Goal: Task Accomplishment & Management: Complete application form

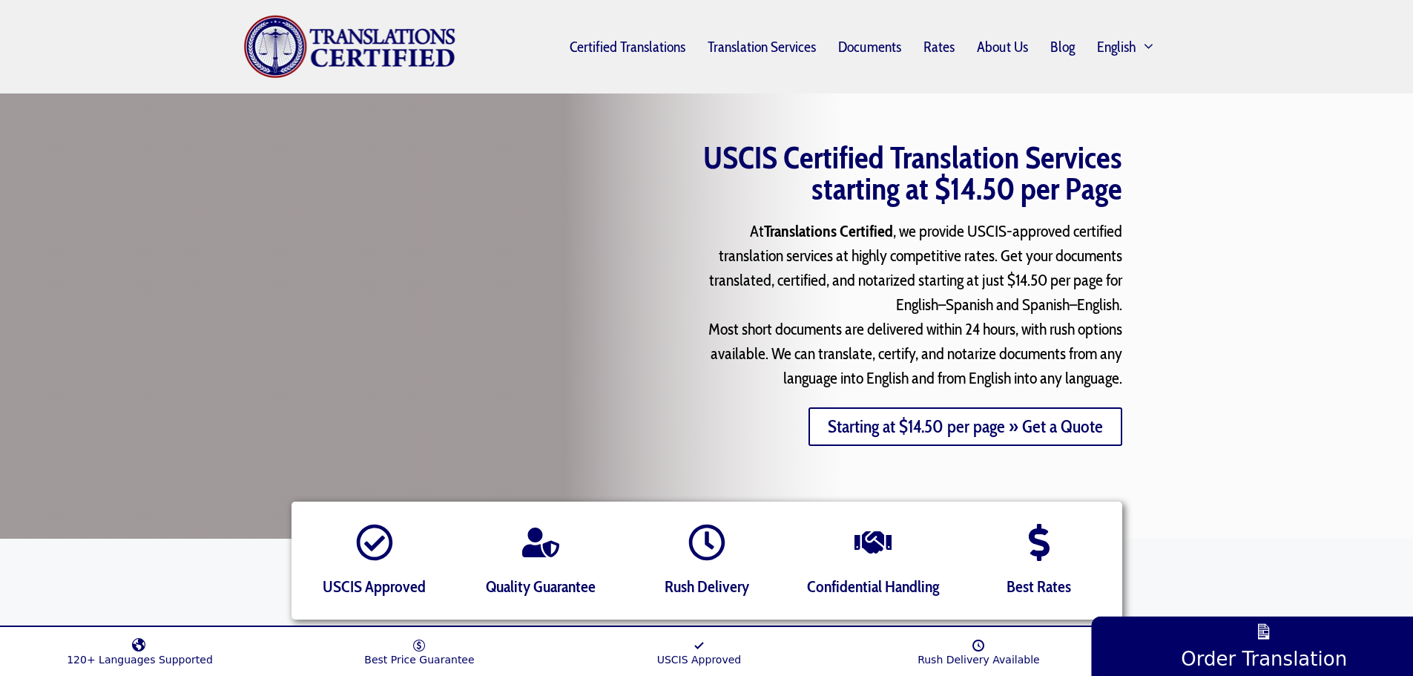
click at [1032, 432] on link "Starting at $14.50 per page » Get a Quote" at bounding box center [965, 426] width 314 height 39
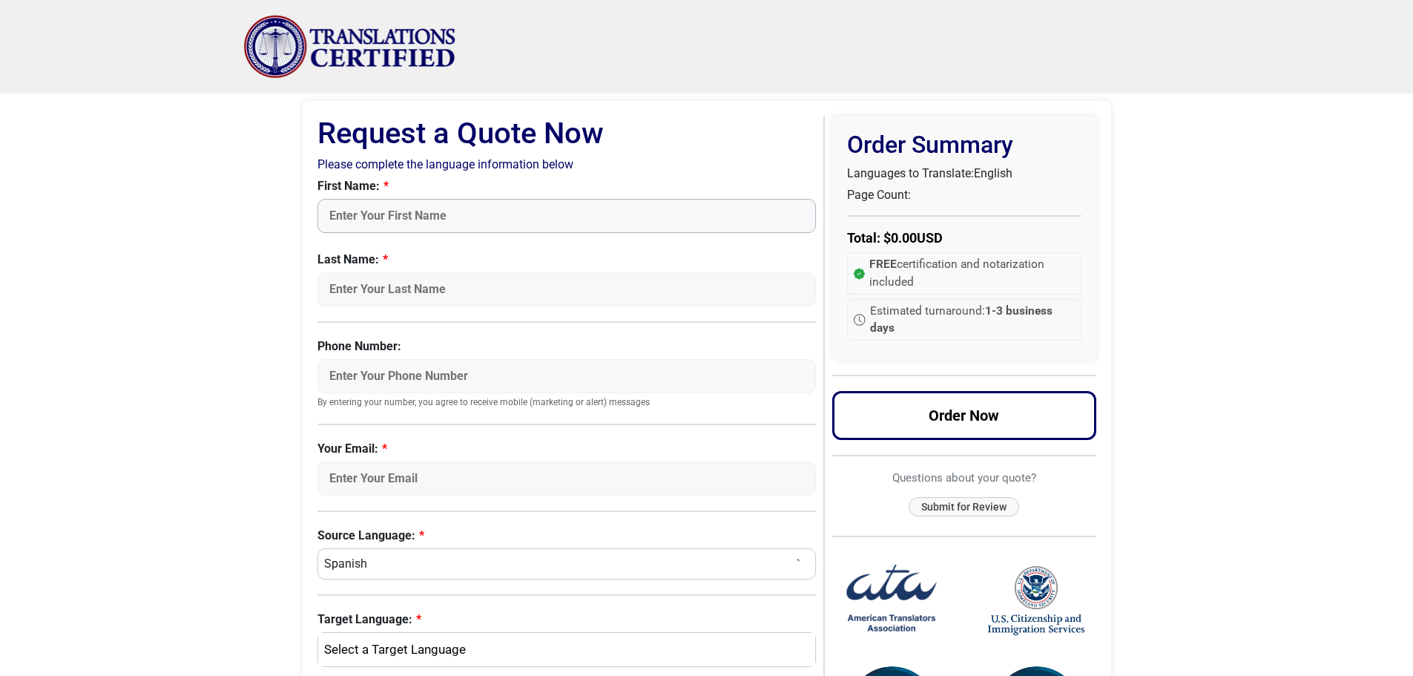
click at [495, 216] on input "First Name:" at bounding box center [566, 216] width 499 height 34
type input "Flavia"
type input "Rosembuj"
type input "[EMAIL_ADDRESS][DOMAIN_NAME]"
click at [448, 657] on div "English" at bounding box center [563, 649] width 475 height 19
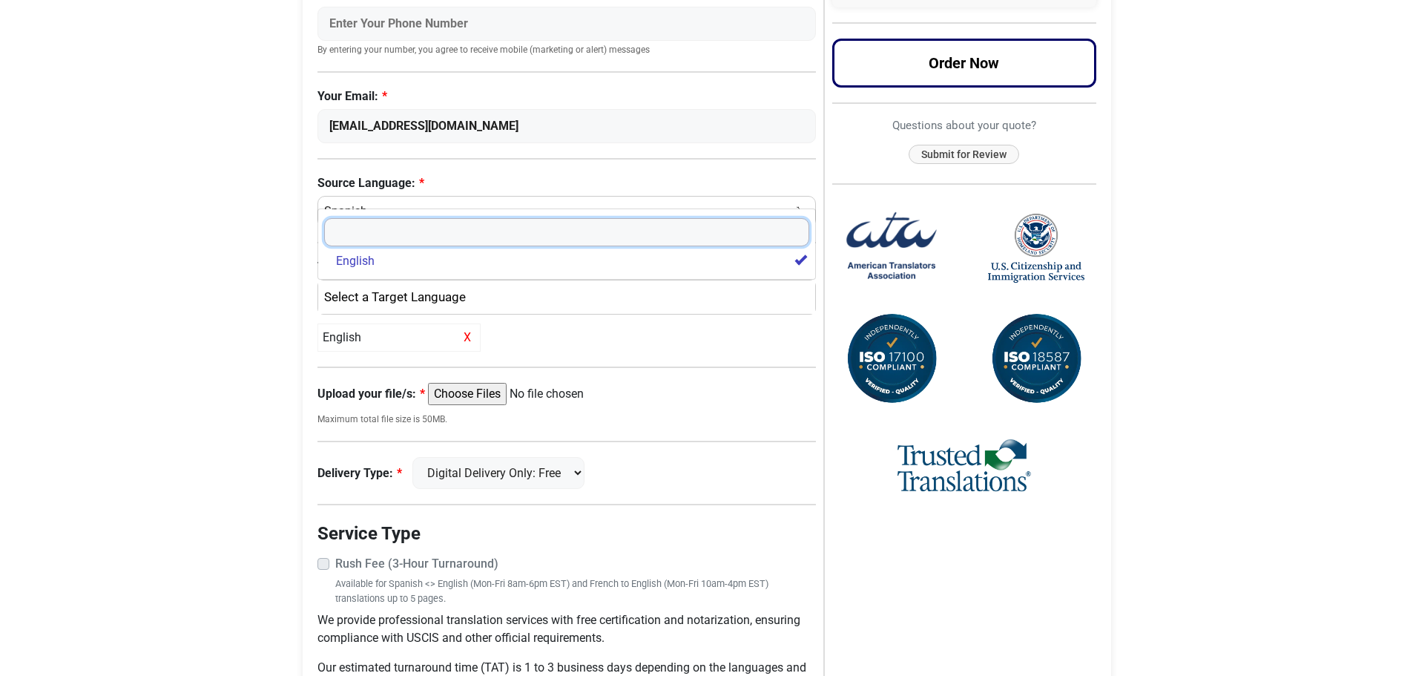
scroll to position [353, 0]
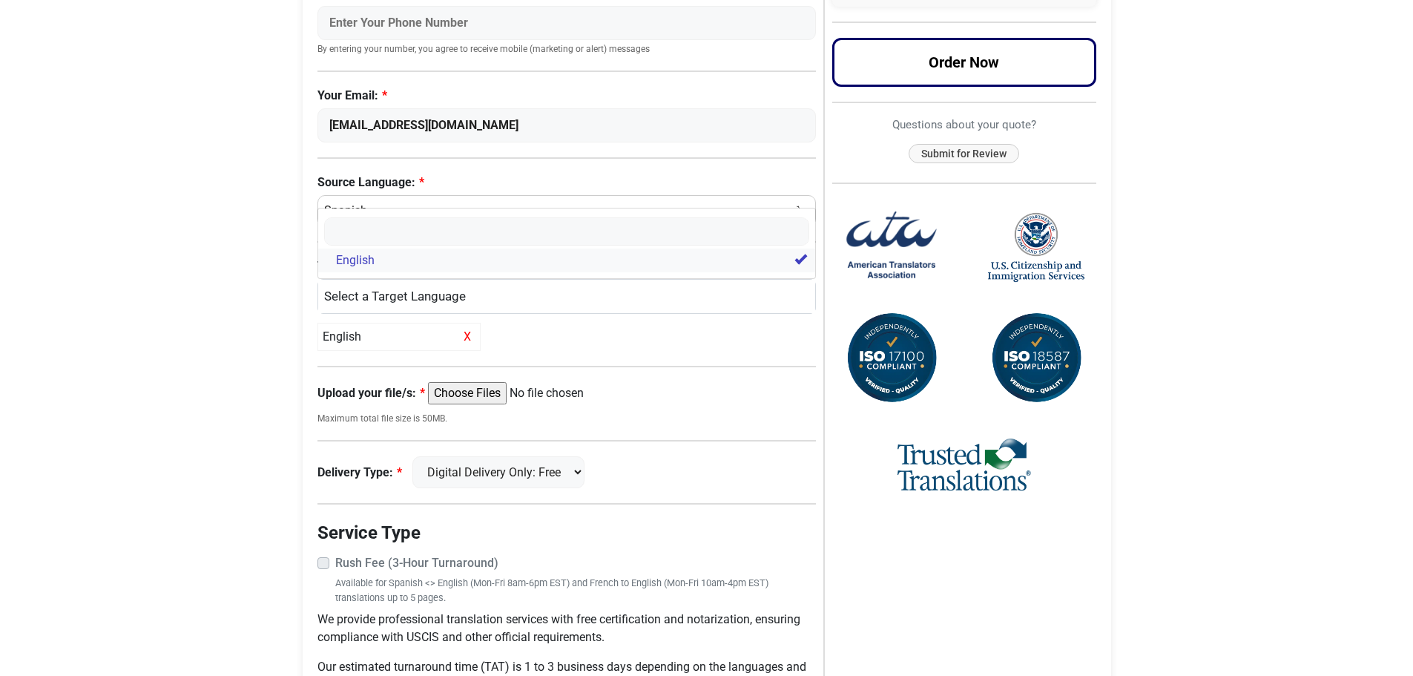
click at [390, 266] on link "English" at bounding box center [567, 260] width 498 height 24
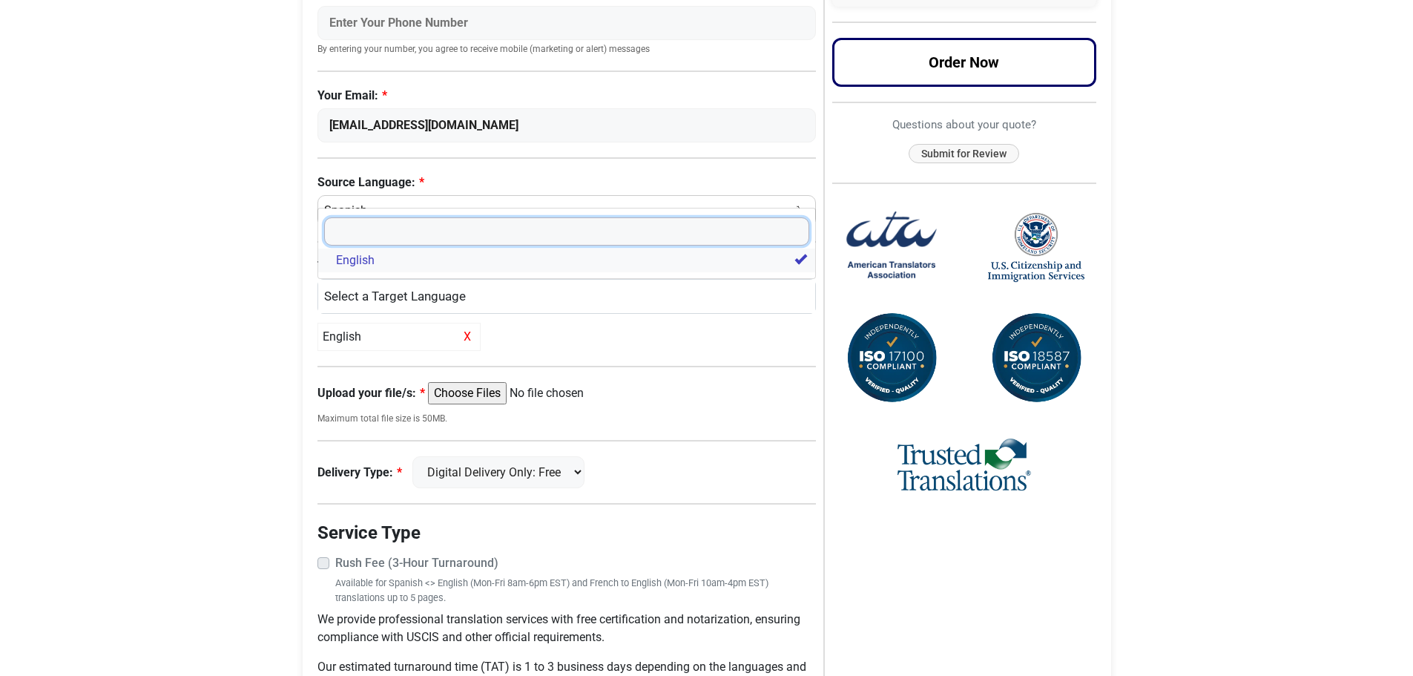
select select
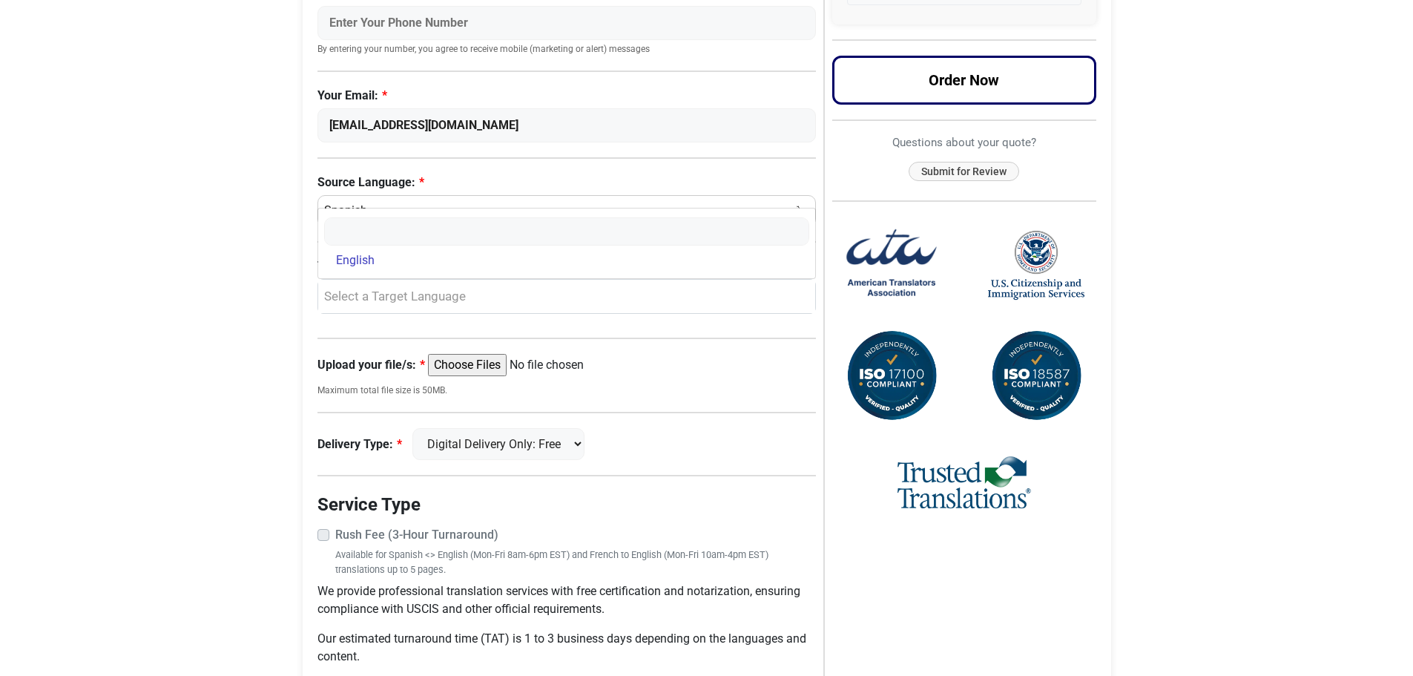
click at [474, 368] on input "Upload your file/s:" at bounding box center [541, 365] width 227 height 22
type input "C:\fakepath\Testamento y certificado defuncion apostilla.pdf"
click at [568, 445] on select "Digital Delivery Only: Free FedEx 2 Day: $15" at bounding box center [498, 444] width 172 height 32
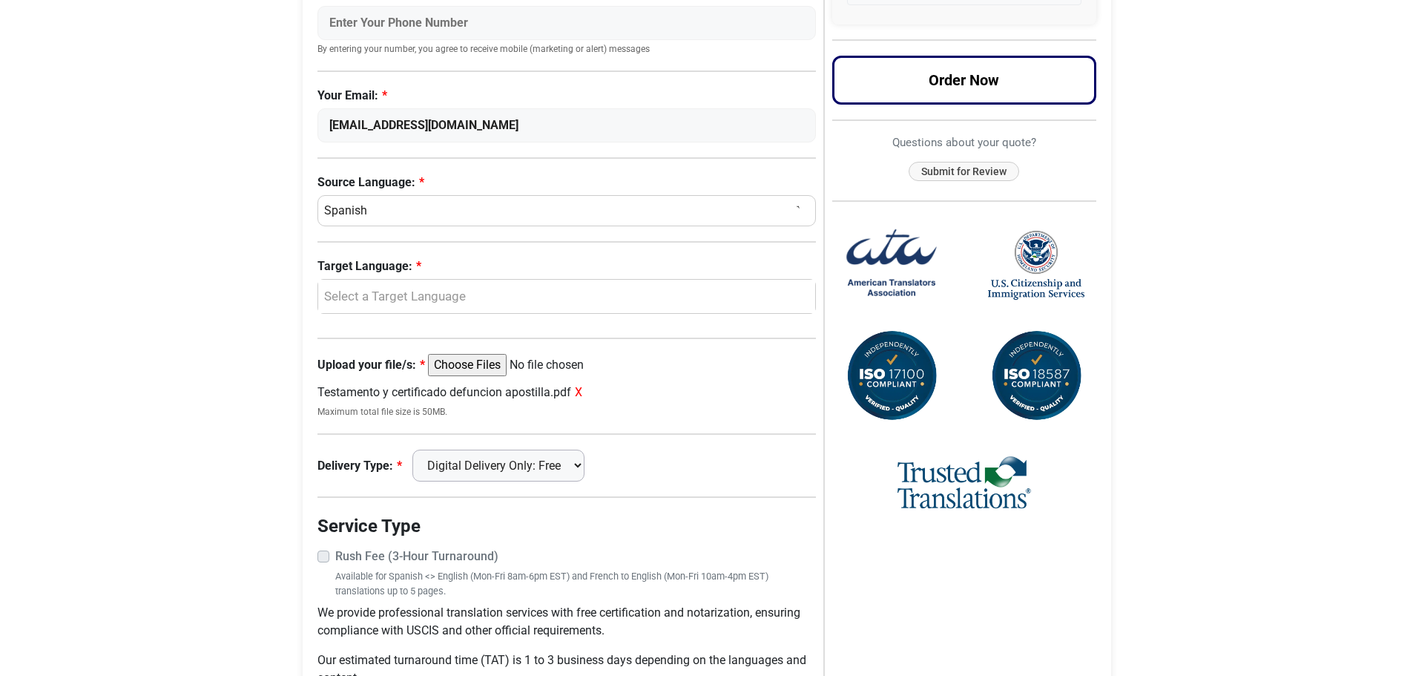
select select "fedex-2day"
click at [419, 449] on select "Digital Delivery Only: Free FedEx 2 Day: $15" at bounding box center [498, 465] width 172 height 32
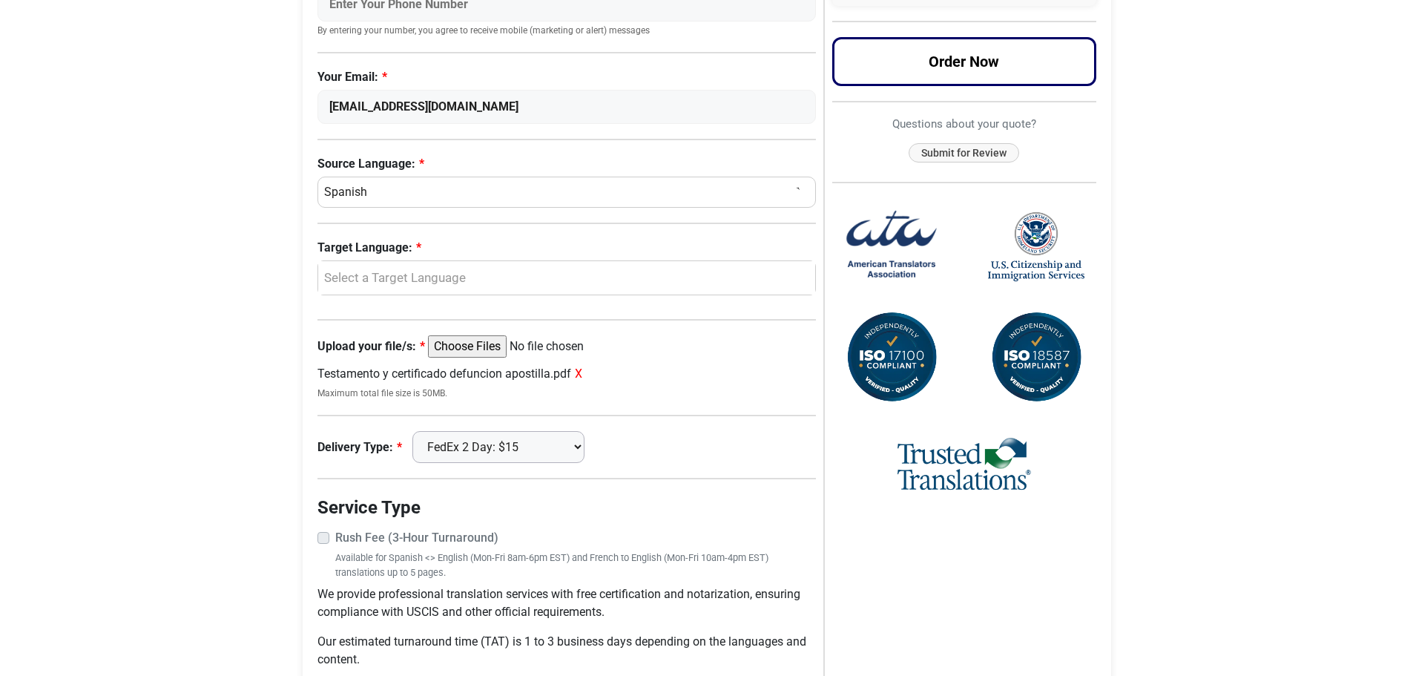
scroll to position [449, 0]
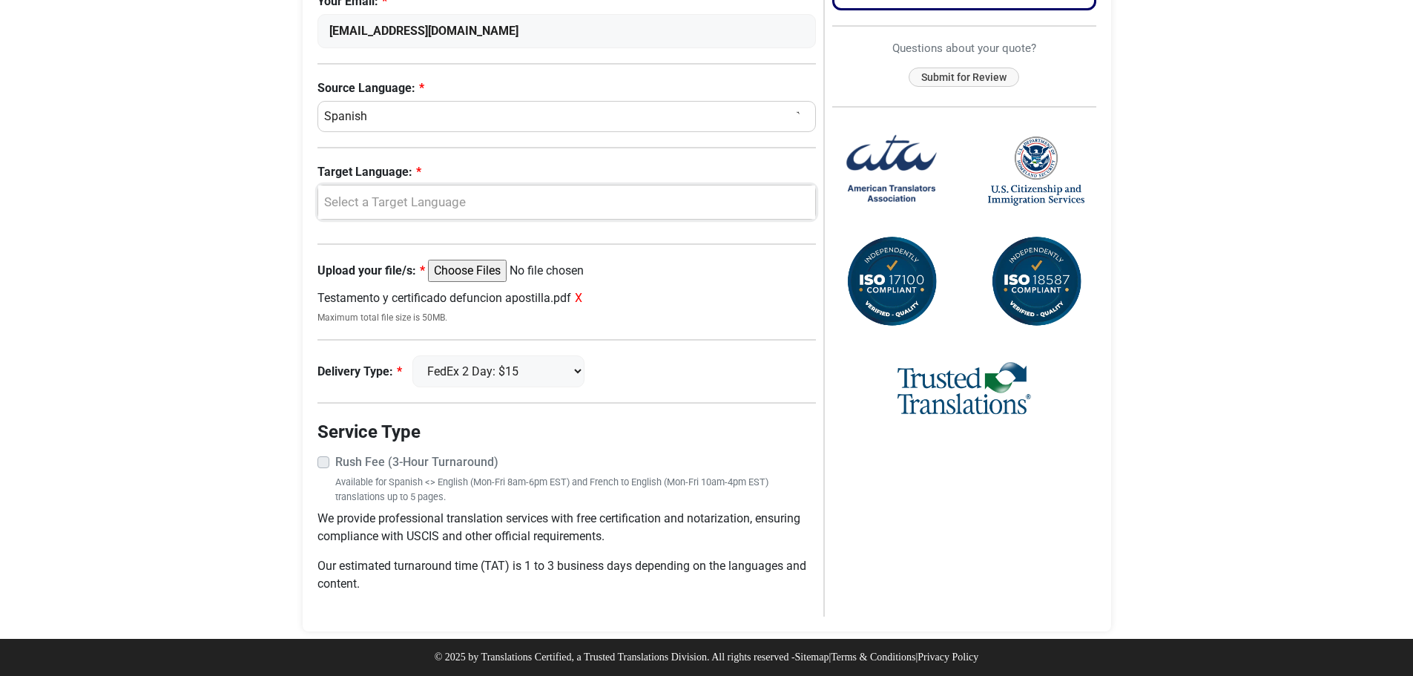
click at [498, 200] on div "Select a Target Language" at bounding box center [563, 202] width 475 height 19
click at [344, 274] on span "English" at bounding box center [355, 274] width 39 height 18
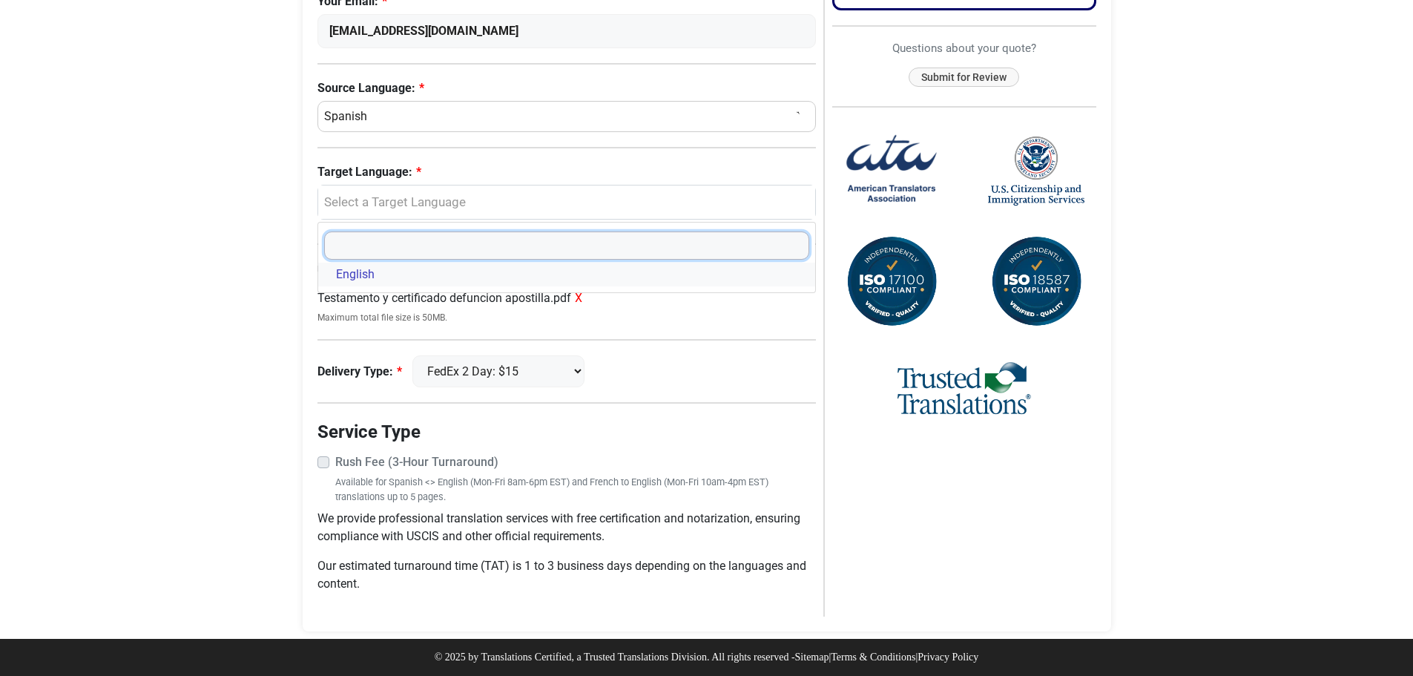
select select "English"
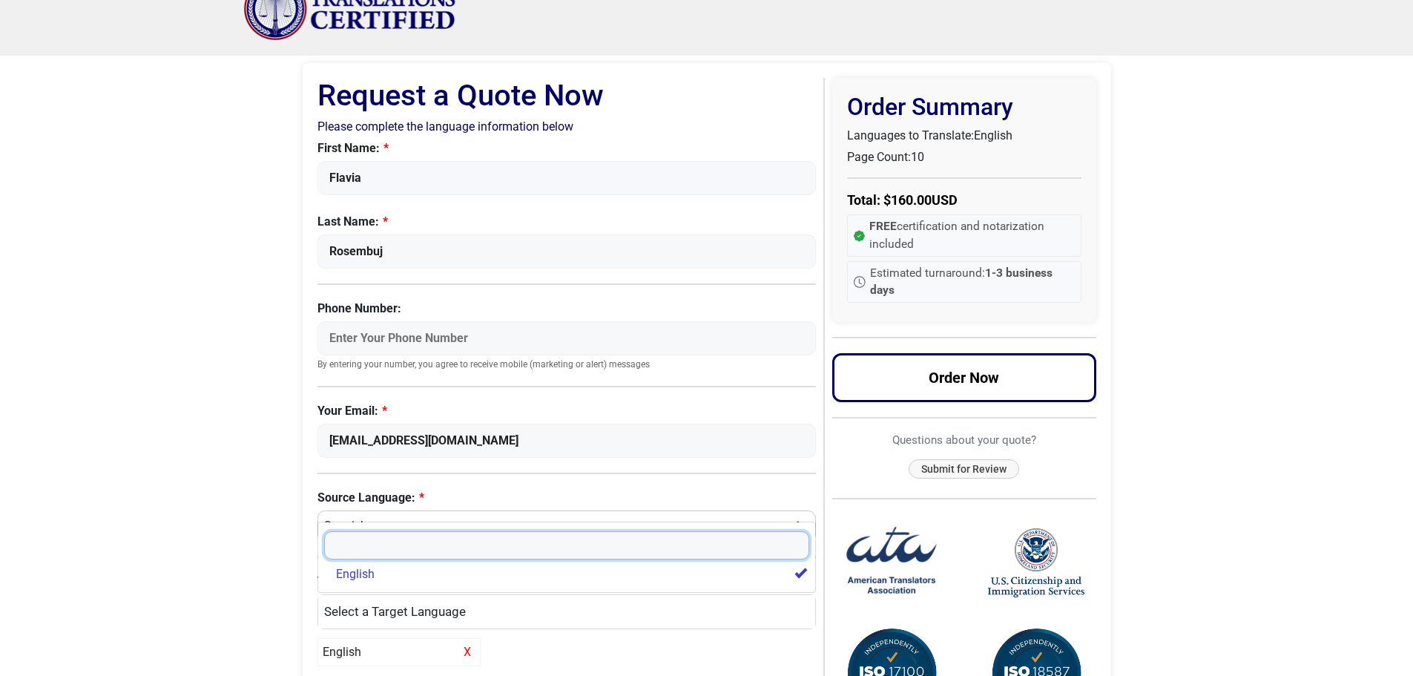
scroll to position [0, 0]
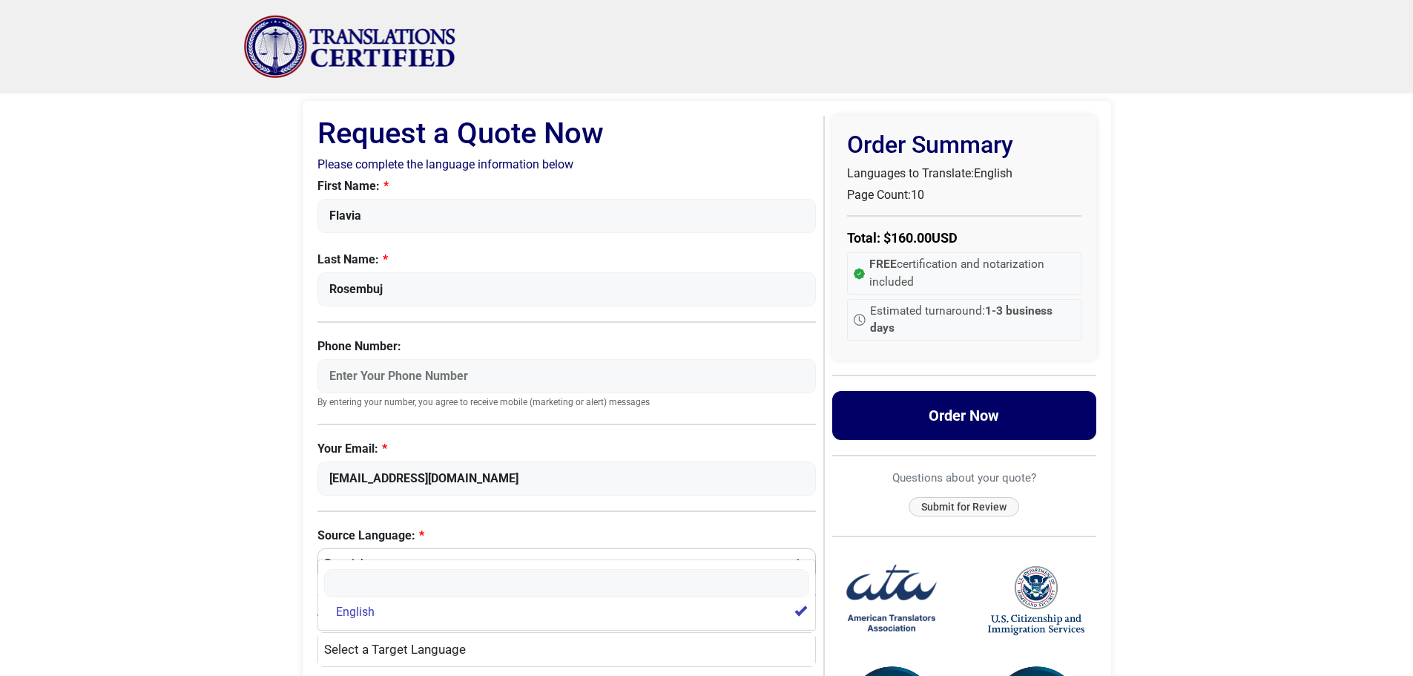
click at [1017, 410] on button "Order Now" at bounding box center [964, 415] width 264 height 49
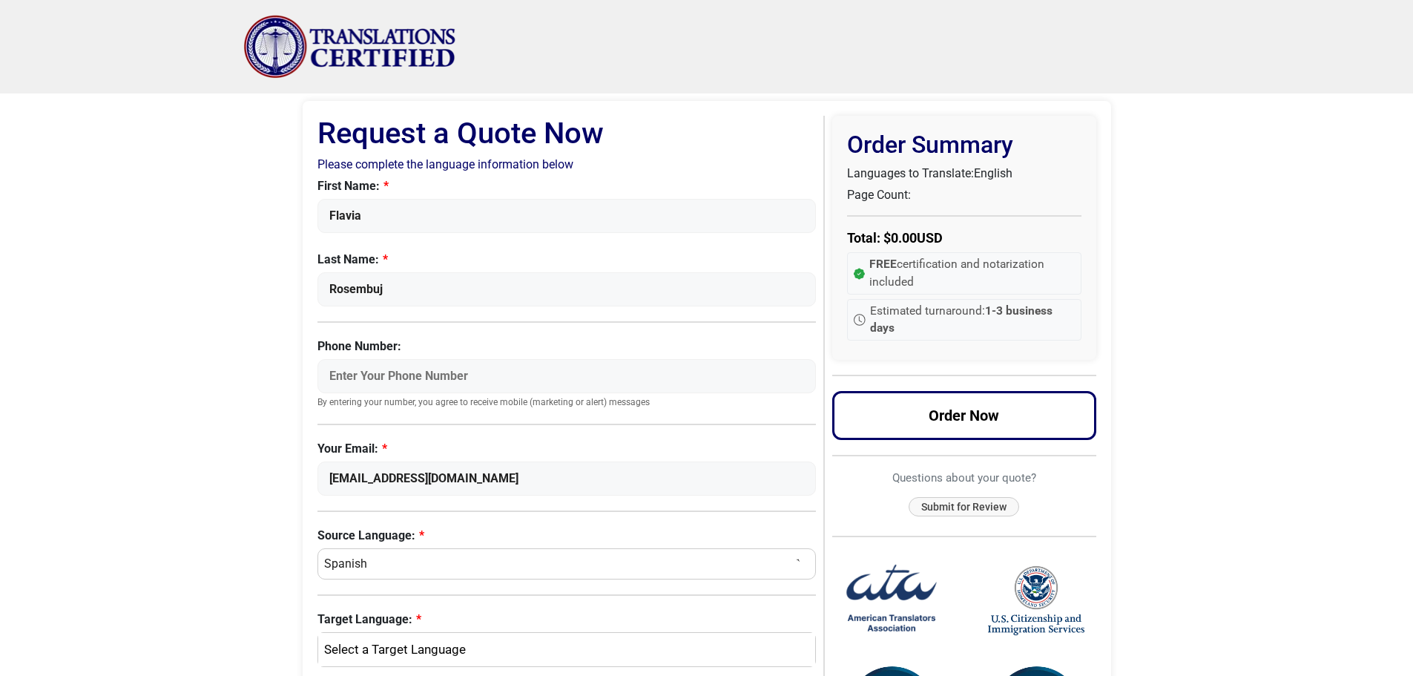
select select "fedex-2day"
click at [429, 383] on input "Phone Number:" at bounding box center [566, 376] width 499 height 34
type input "202-7252693"
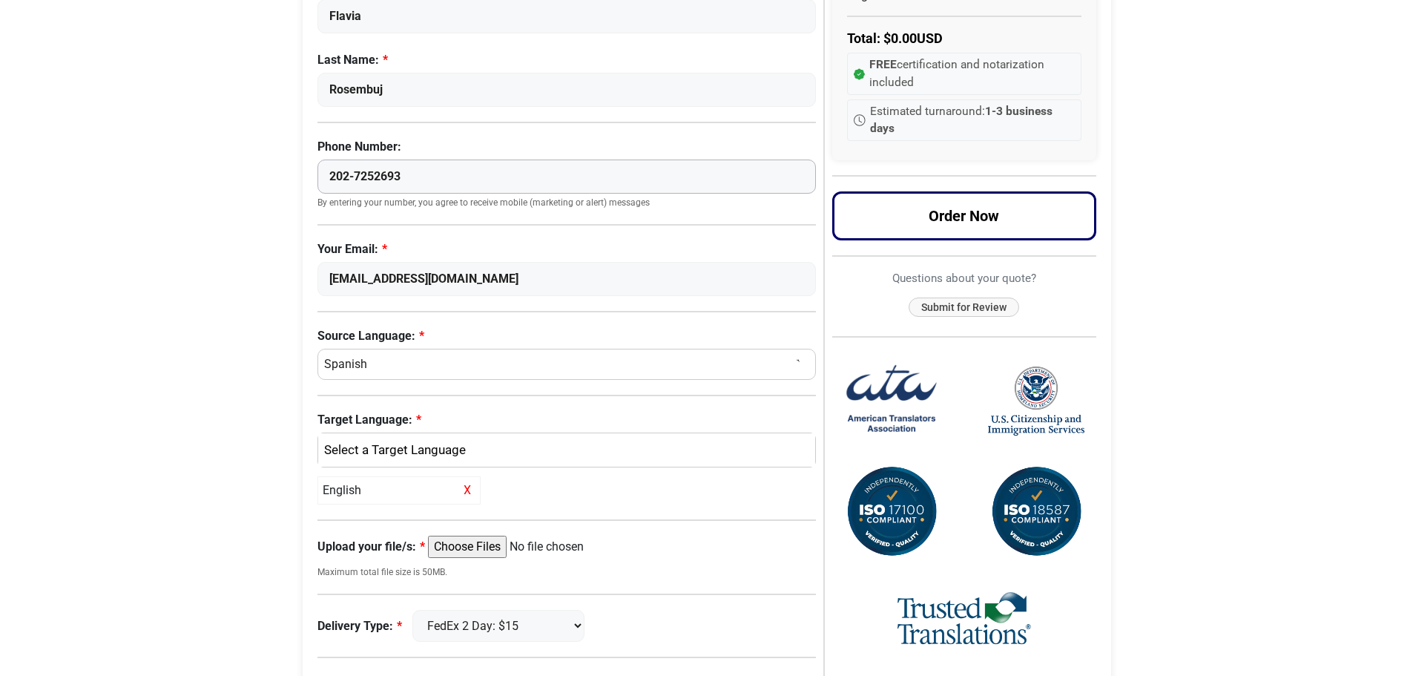
scroll to position [219, 0]
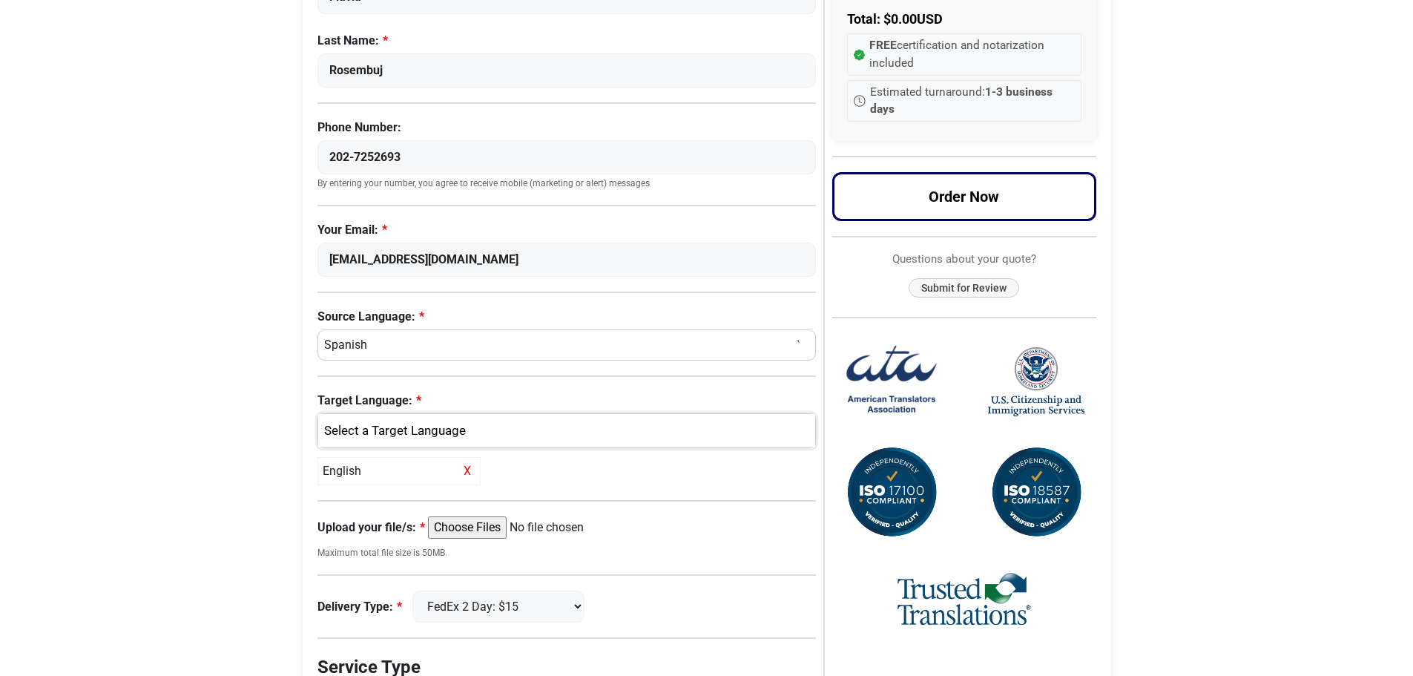
click at [354, 418] on div "English" at bounding box center [567, 431] width 498 height 34
click at [349, 498] on span "English" at bounding box center [355, 503] width 39 height 18
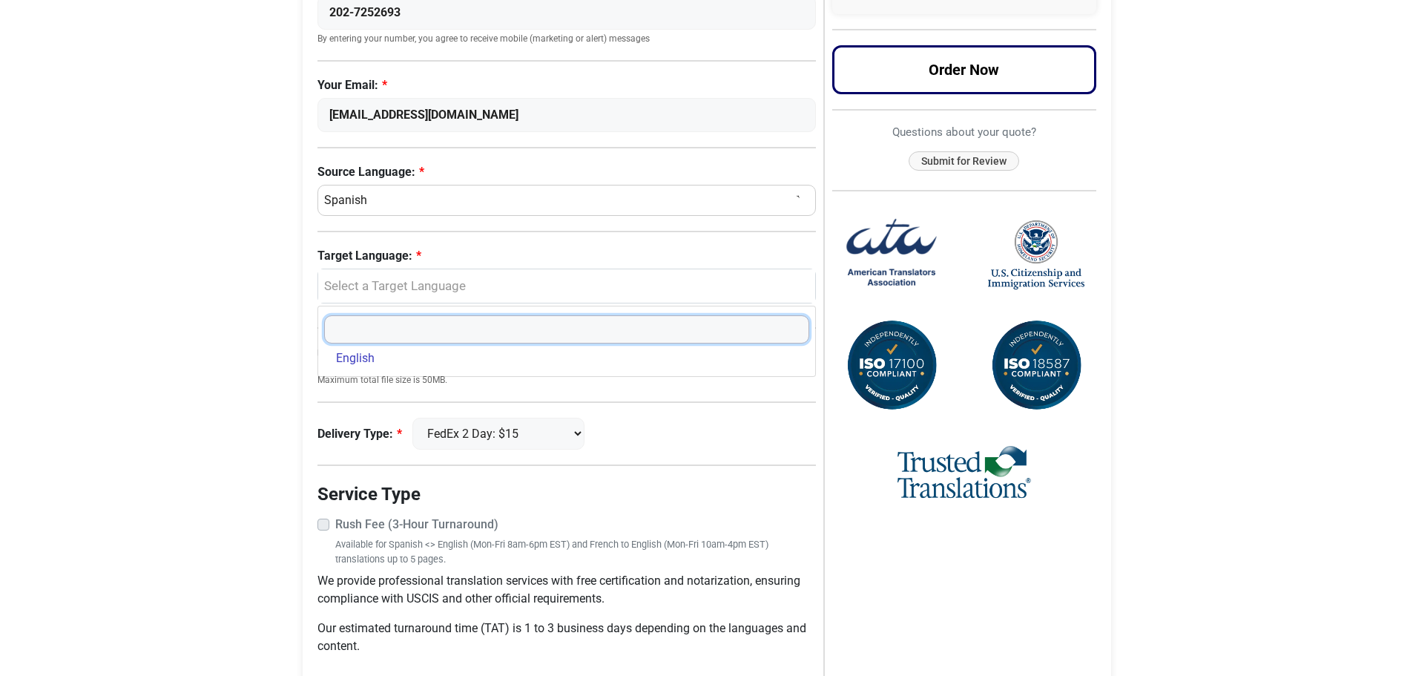
scroll to position [427, 0]
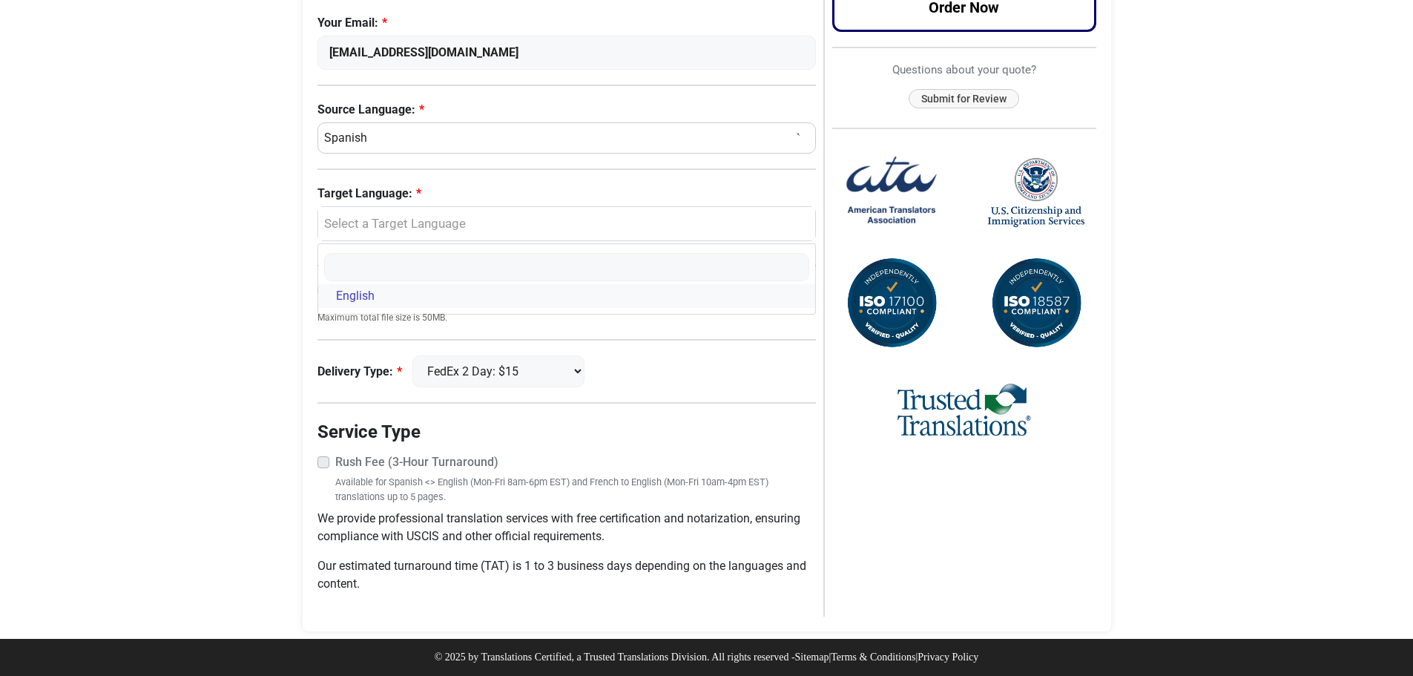
click at [340, 297] on span "English" at bounding box center [355, 296] width 39 height 18
select select "English"
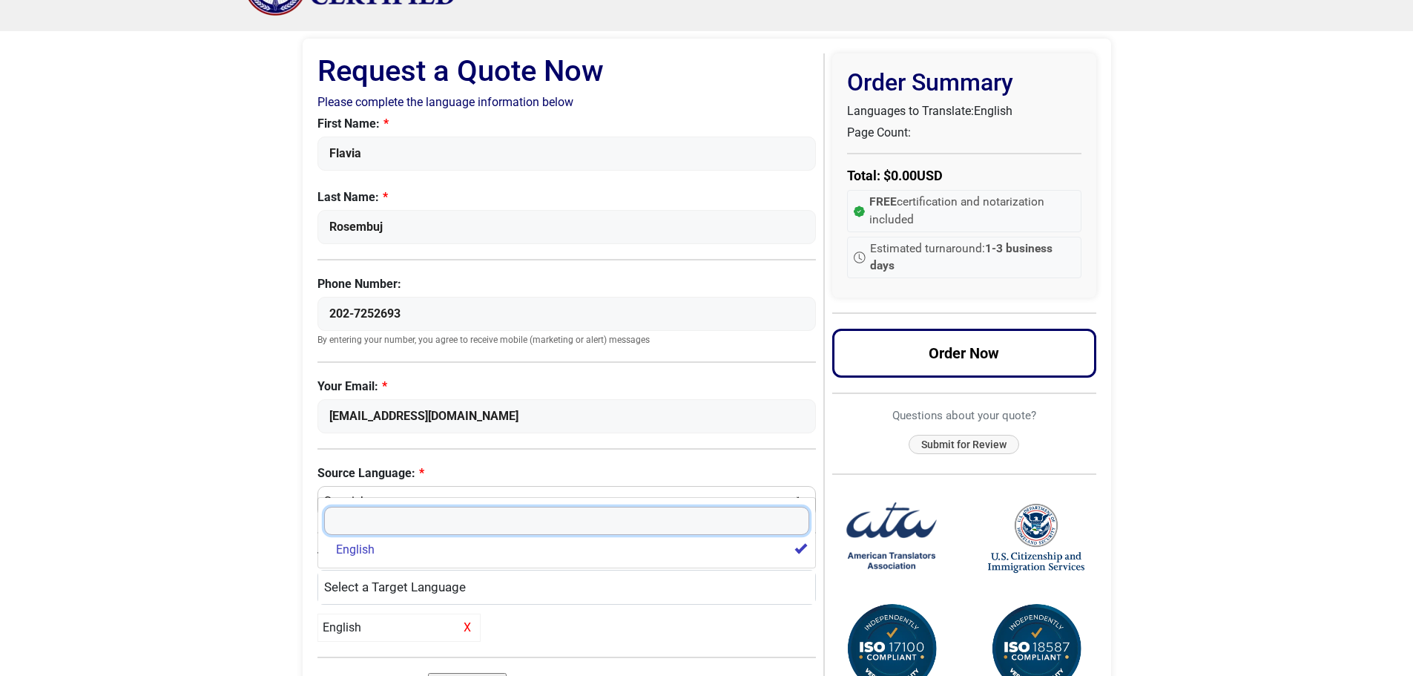
scroll to position [56, 0]
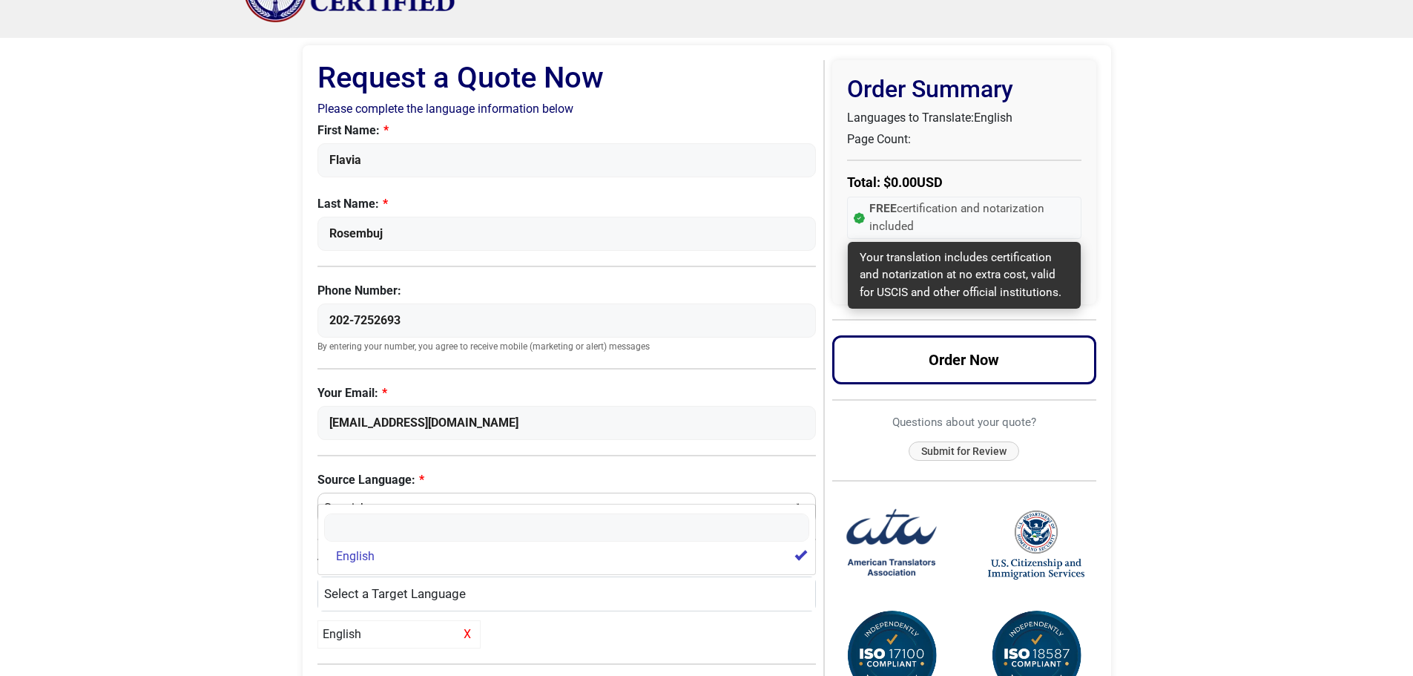
click at [911, 210] on span "FREE certification and notarization included" at bounding box center [971, 217] width 205 height 35
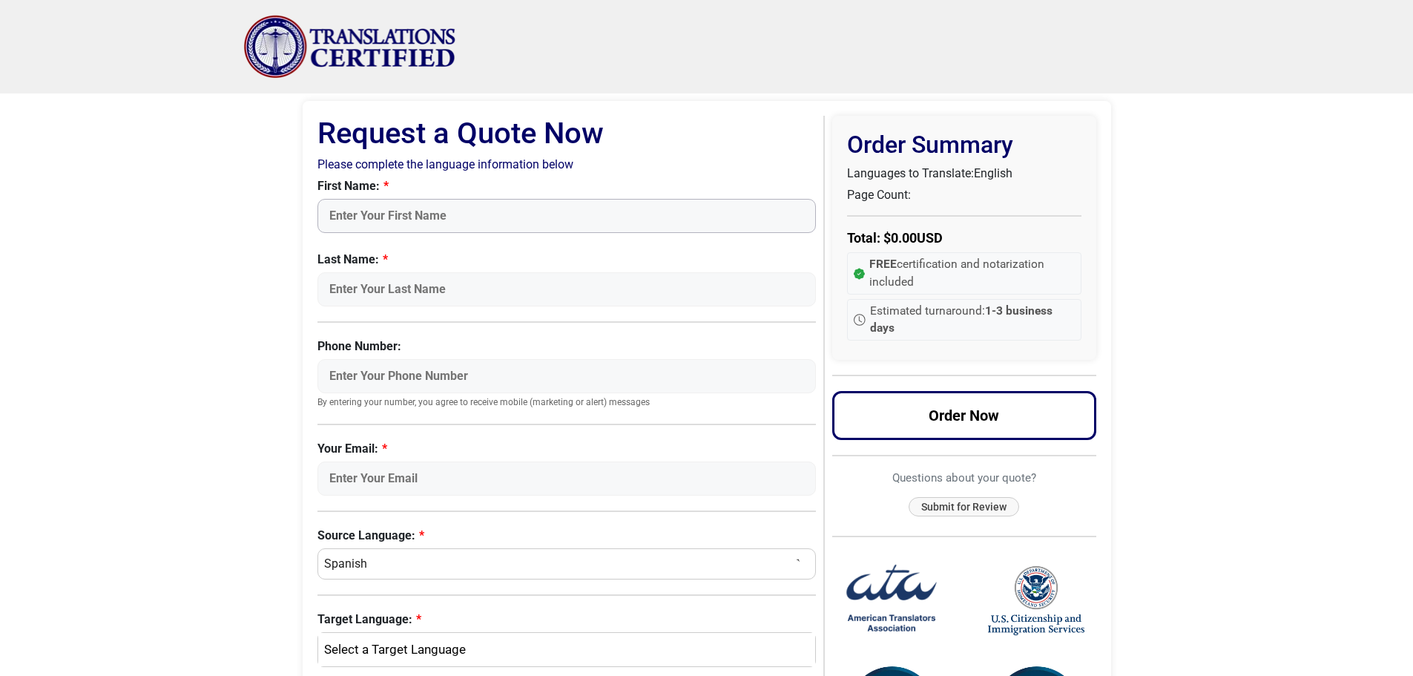
click at [435, 203] on input "First Name:" at bounding box center [566, 216] width 499 height 34
type input "Flavia"
type input "Rosembuj"
type input "[EMAIL_ADDRESS][DOMAIN_NAME]"
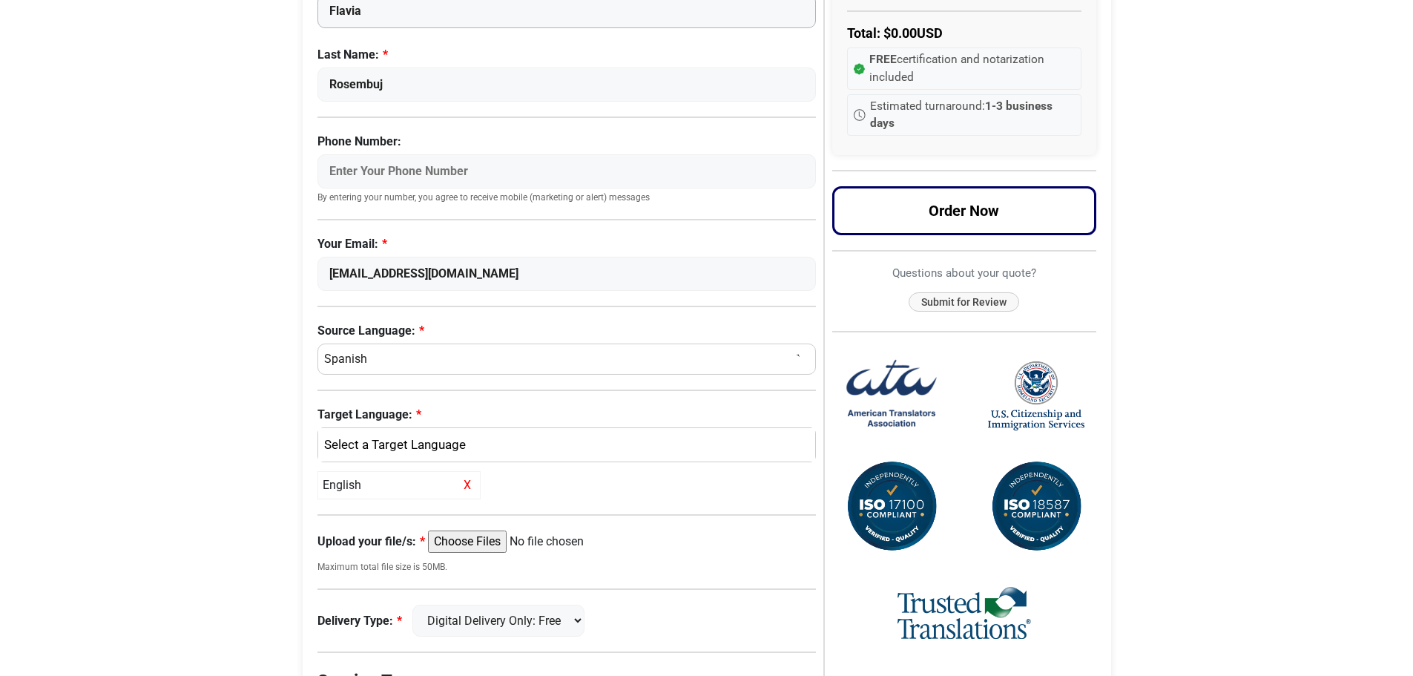
scroll to position [296, 0]
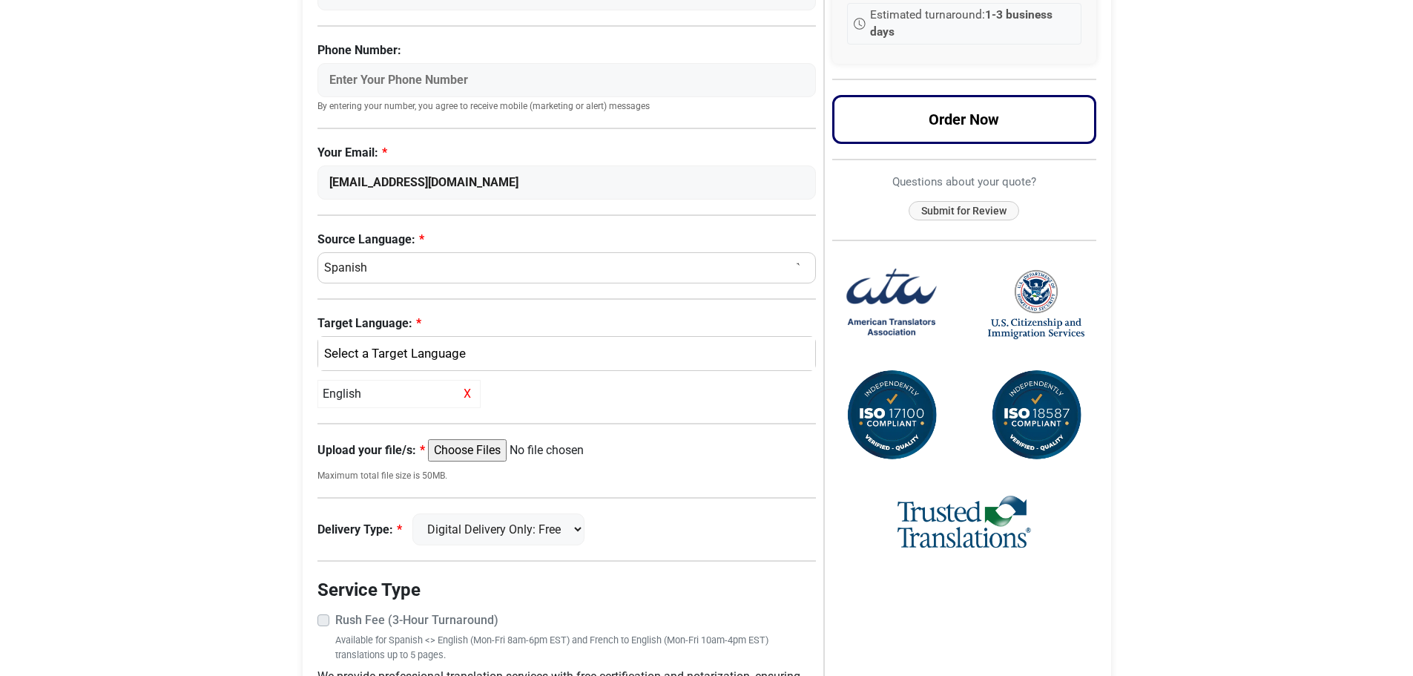
click at [410, 392] on div "English X" at bounding box center [398, 394] width 163 height 28
click at [491, 450] on input "Upload your file/s:" at bounding box center [541, 450] width 227 height 22
type input "C:\fakepath\Testamento y certificado defuncion apostilla.pdf"
click at [499, 527] on select "Digital Delivery Only: Free FedEx 2 Day: $15" at bounding box center [498, 529] width 172 height 32
select select "fedex-2day"
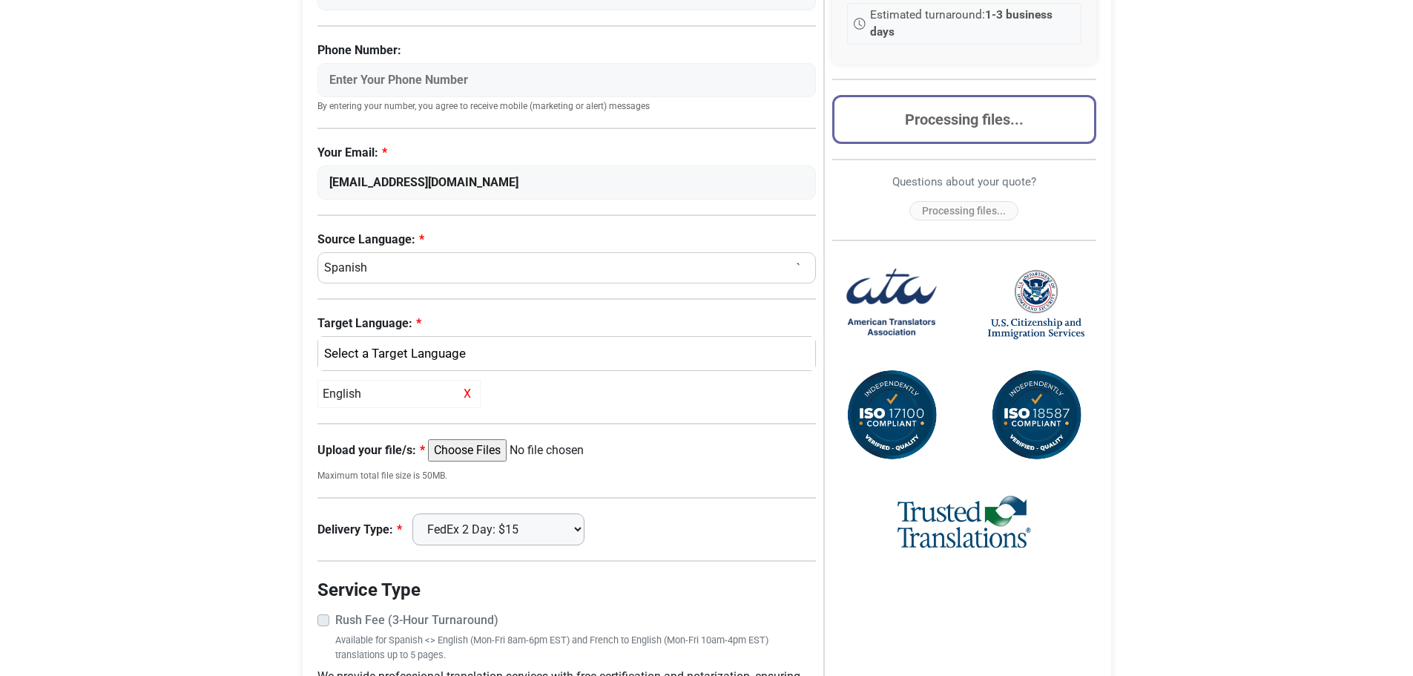
click at [419, 513] on select "Digital Delivery Only: Free FedEx 2 Day: $15" at bounding box center [498, 529] width 172 height 32
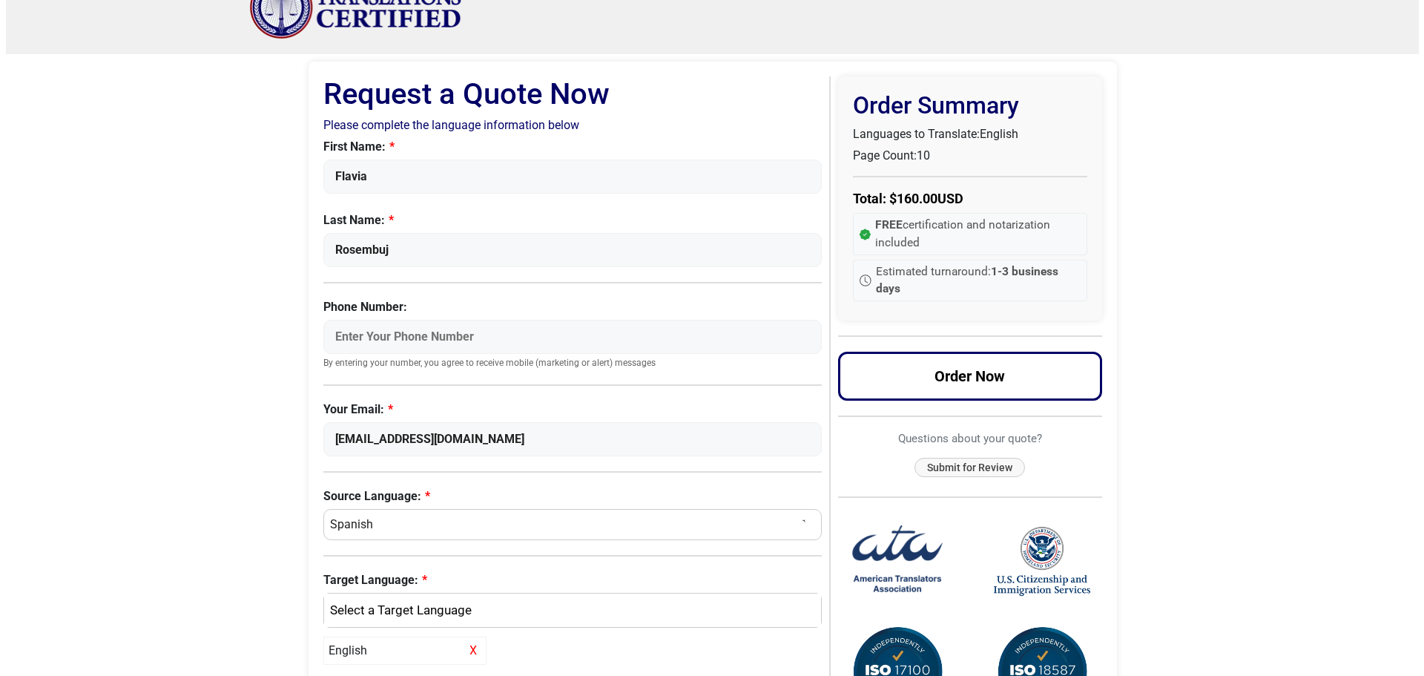
scroll to position [0, 0]
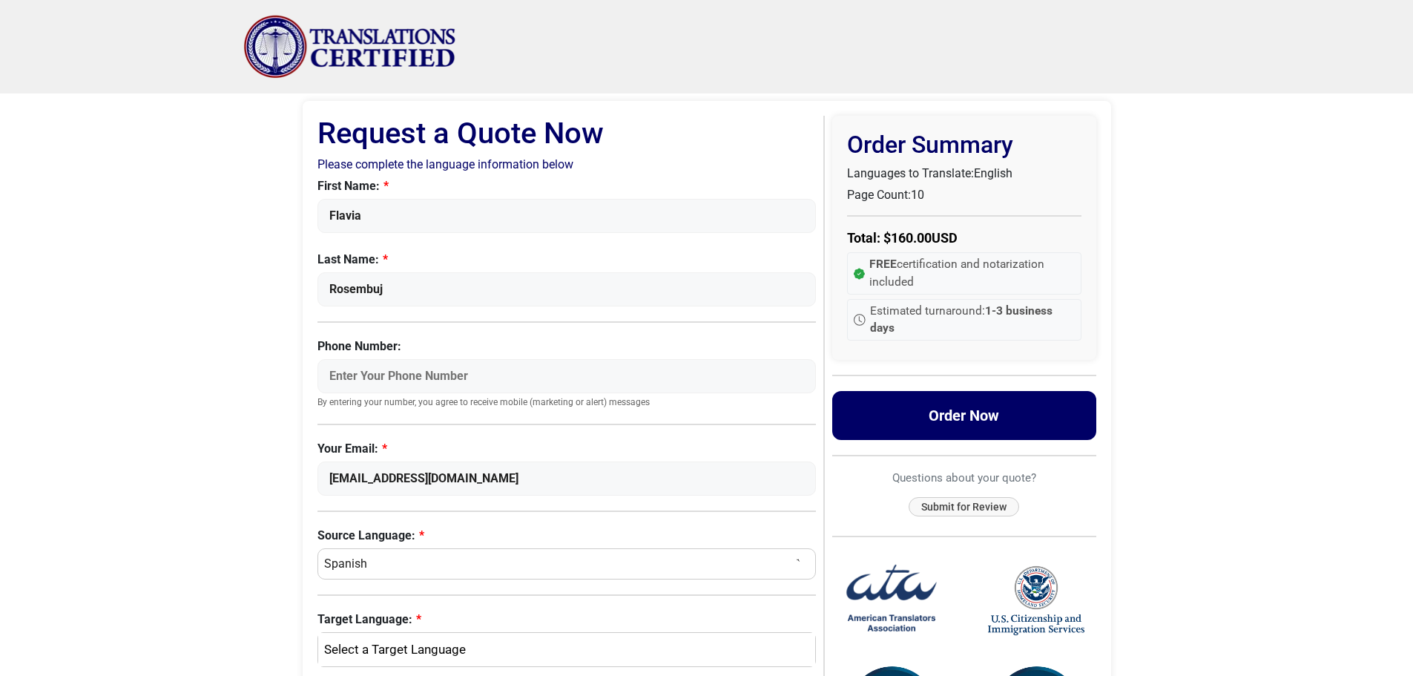
click at [931, 410] on button "Order Now" at bounding box center [964, 415] width 264 height 49
